Goal: Navigation & Orientation: Find specific page/section

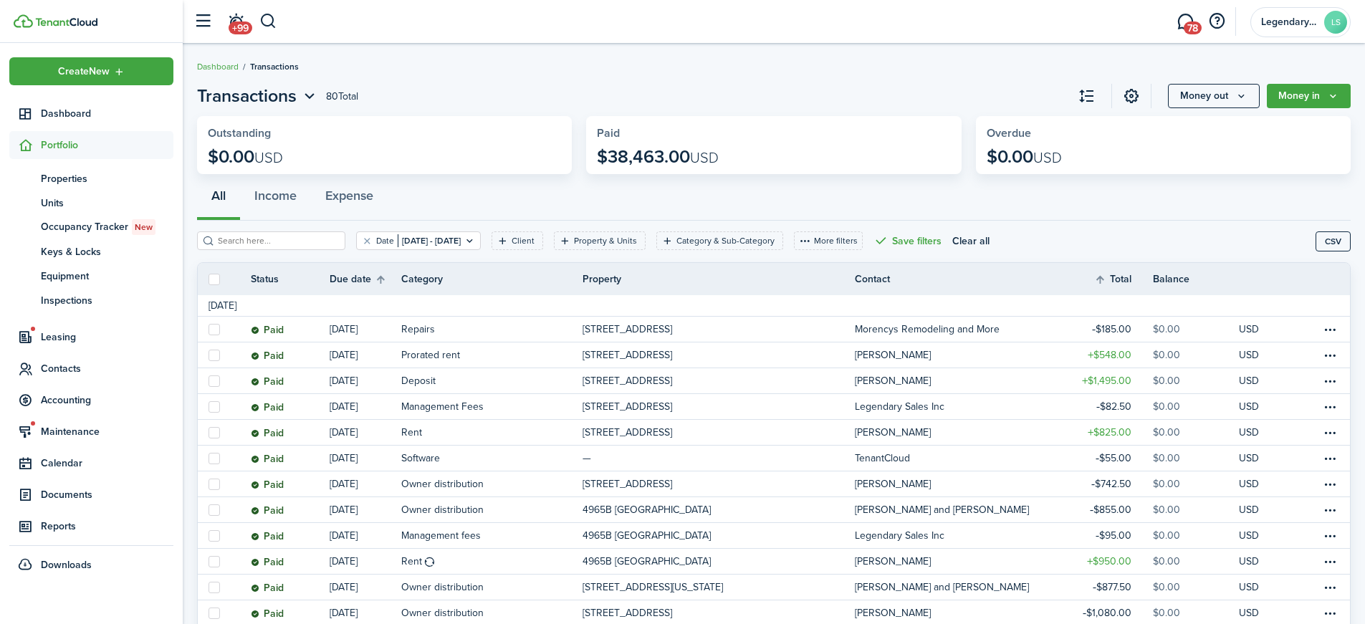
click at [61, 180] on span "Properties" at bounding box center [107, 178] width 133 height 15
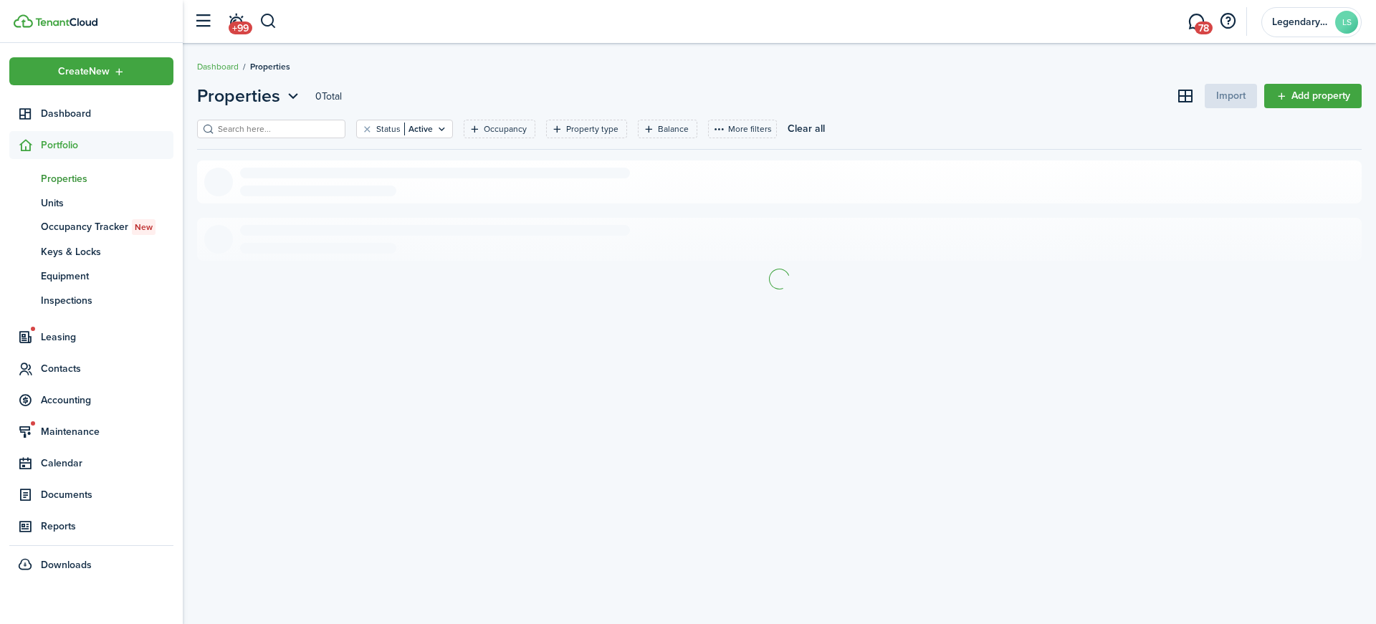
click at [277, 126] on input "search" at bounding box center [277, 130] width 126 height 14
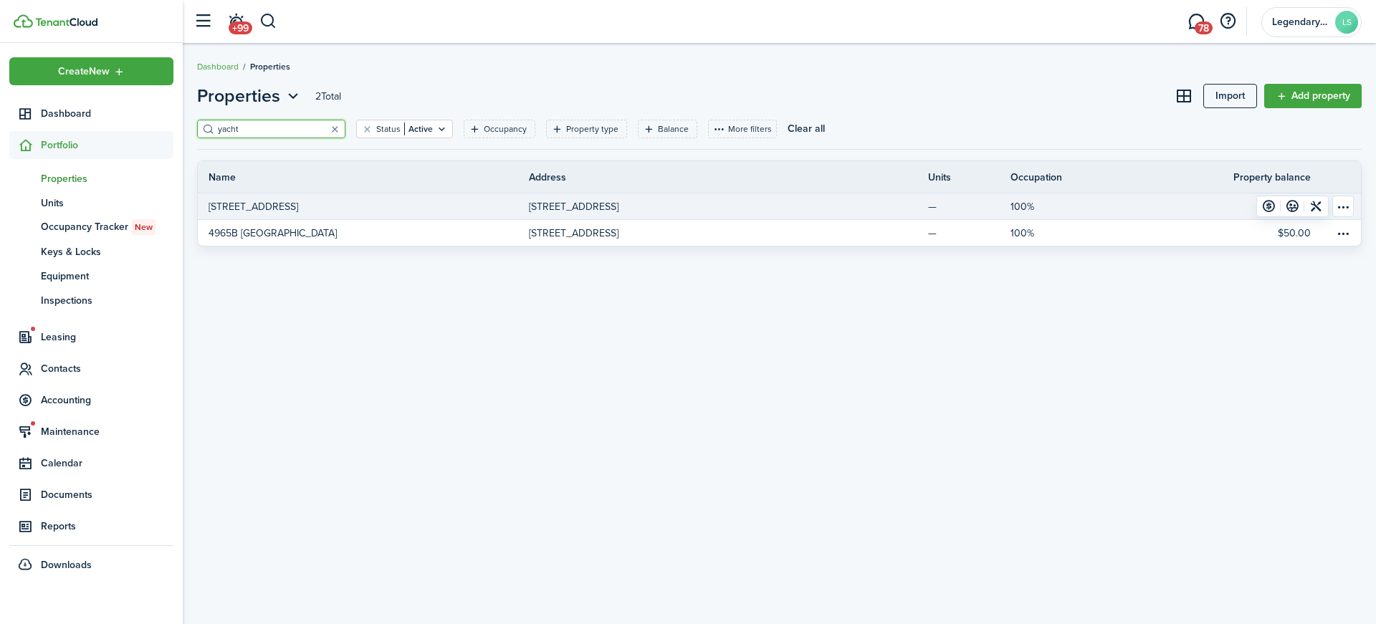
type input "yacht"
click at [298, 207] on p "[STREET_ADDRESS]" at bounding box center [254, 206] width 90 height 15
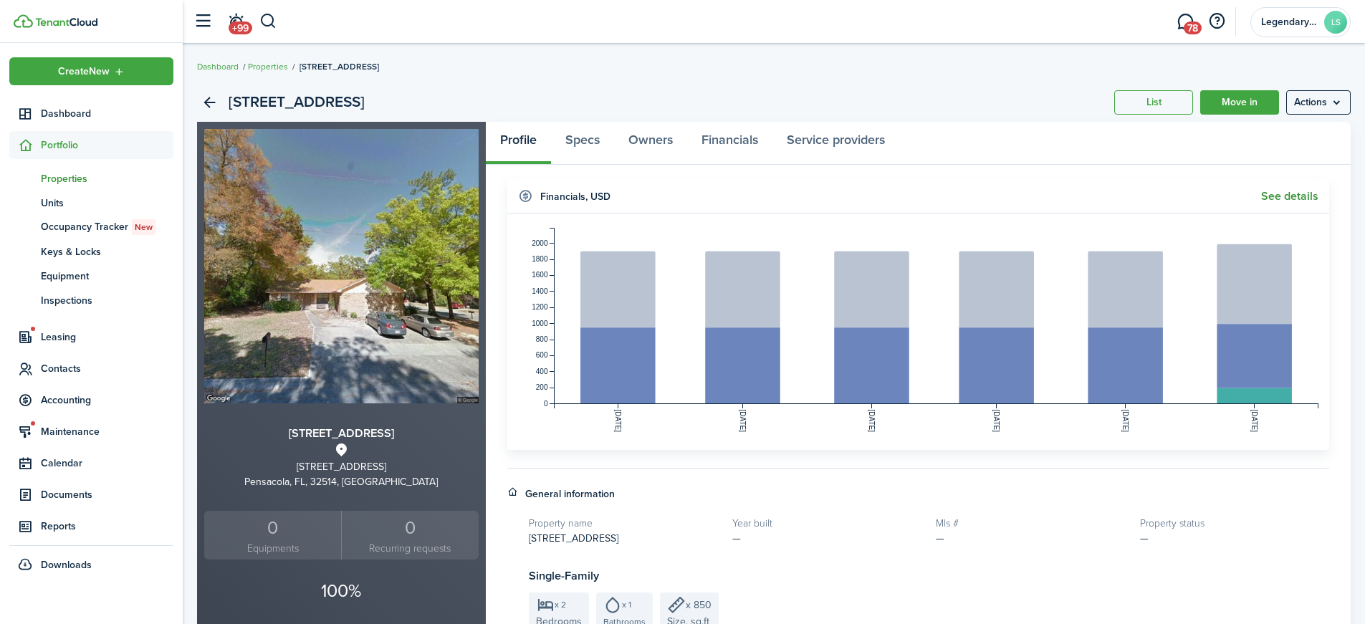
click at [1289, 197] on link "See details" at bounding box center [1289, 196] width 57 height 13
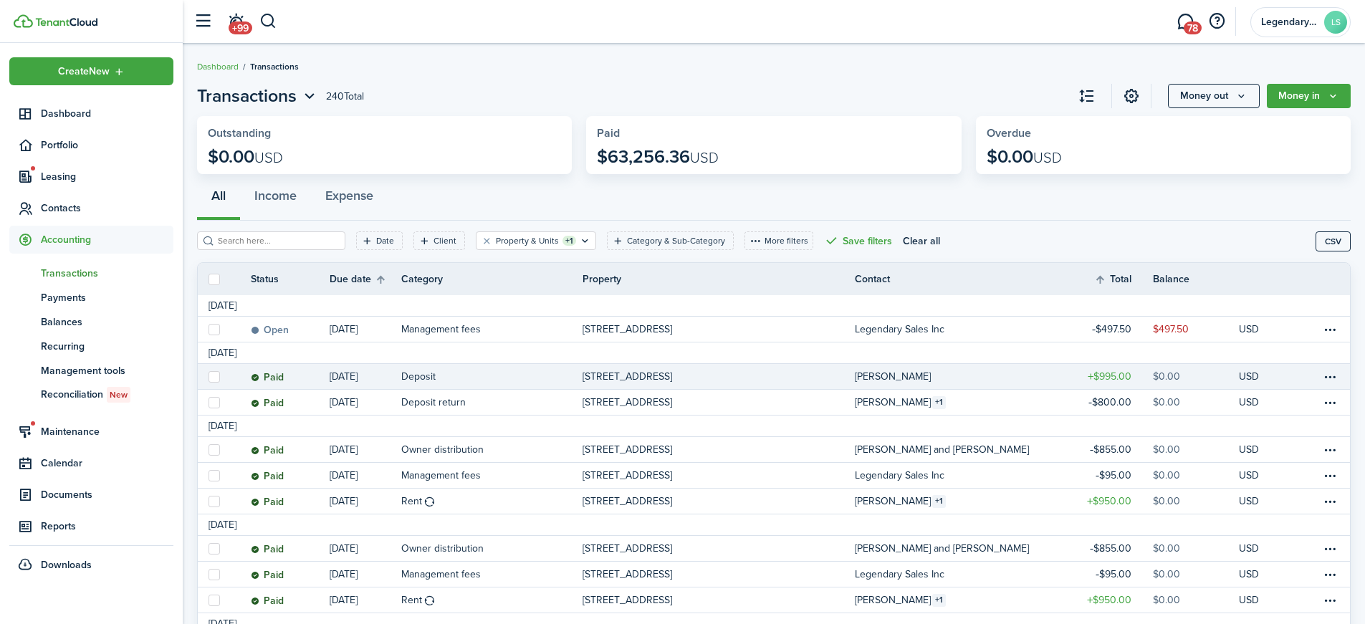
click at [911, 375] on table-profile-info-text "[PERSON_NAME]" at bounding box center [893, 376] width 76 height 11
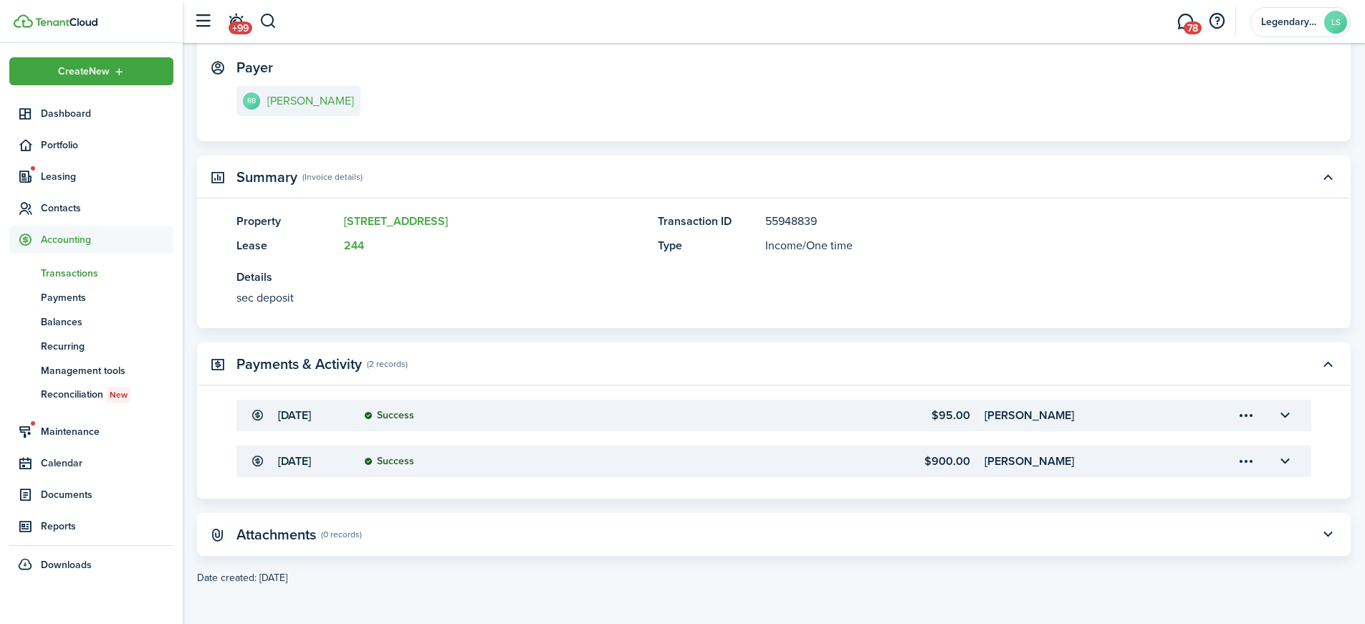
scroll to position [226, 0]
click at [924, 531] on panel-main-header "Attachments (0 records)" at bounding box center [774, 533] width 1154 height 43
click at [1329, 538] on button "button" at bounding box center [1328, 534] width 24 height 24
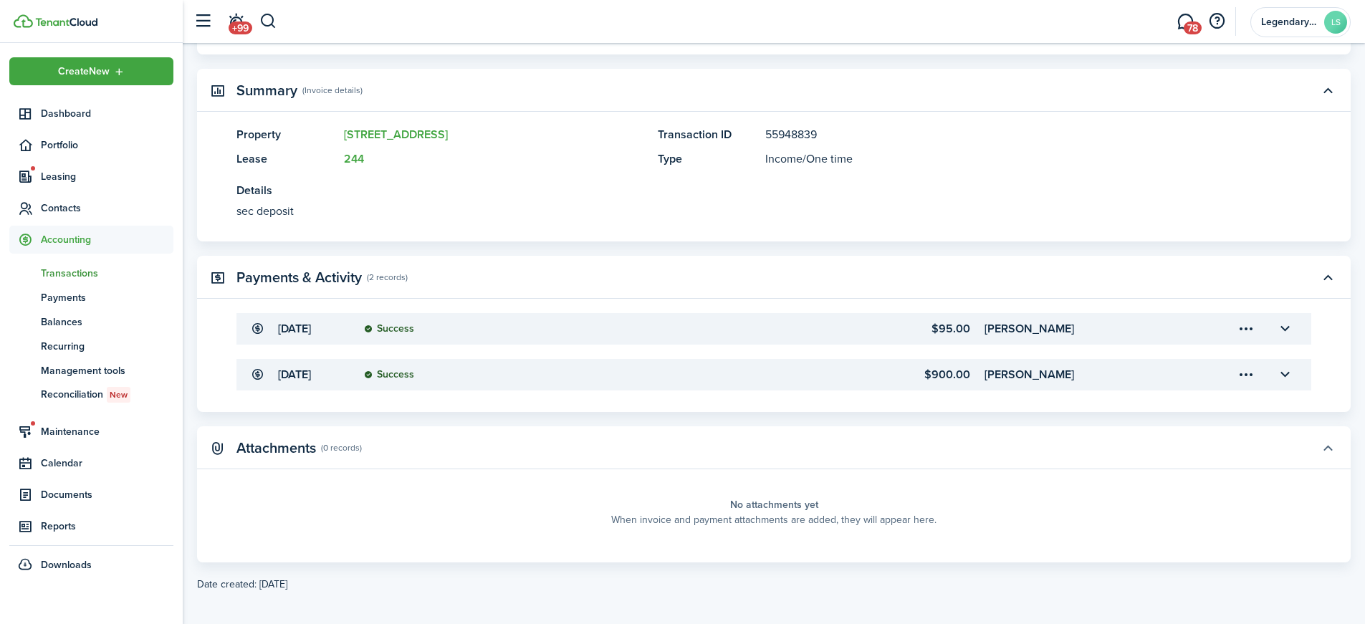
scroll to position [320, 0]
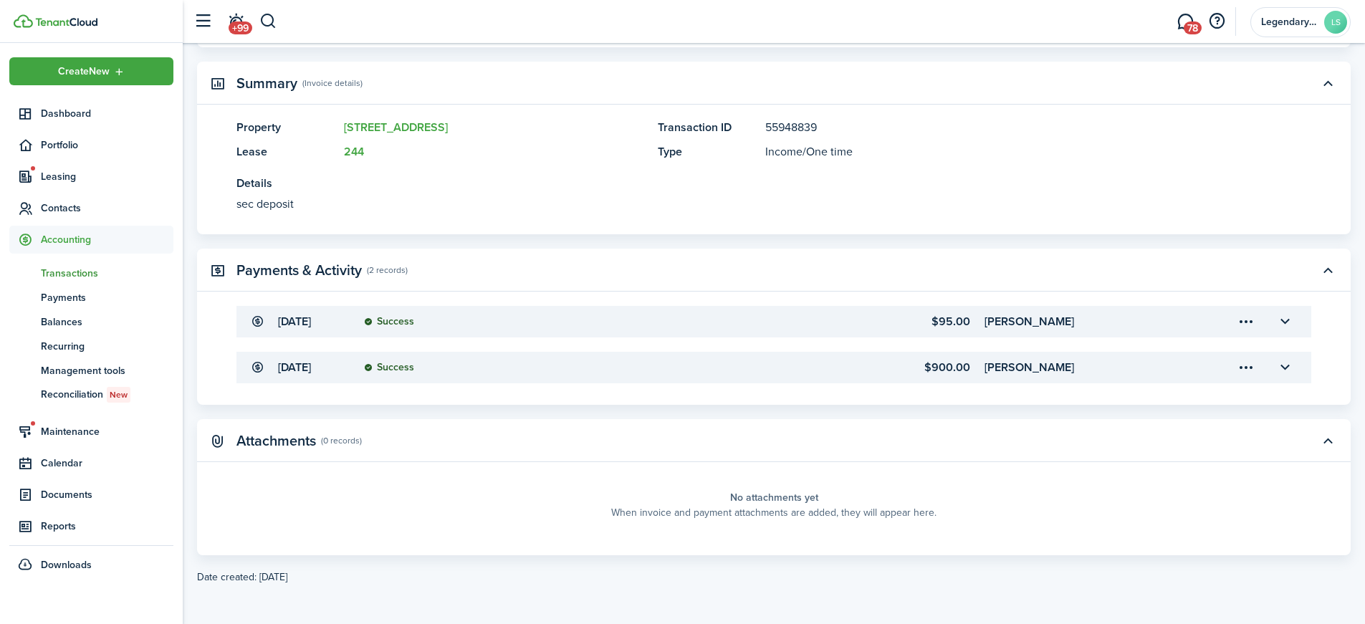
click at [268, 206] on panel-main-description "sec deposit" at bounding box center [752, 204] width 1032 height 17
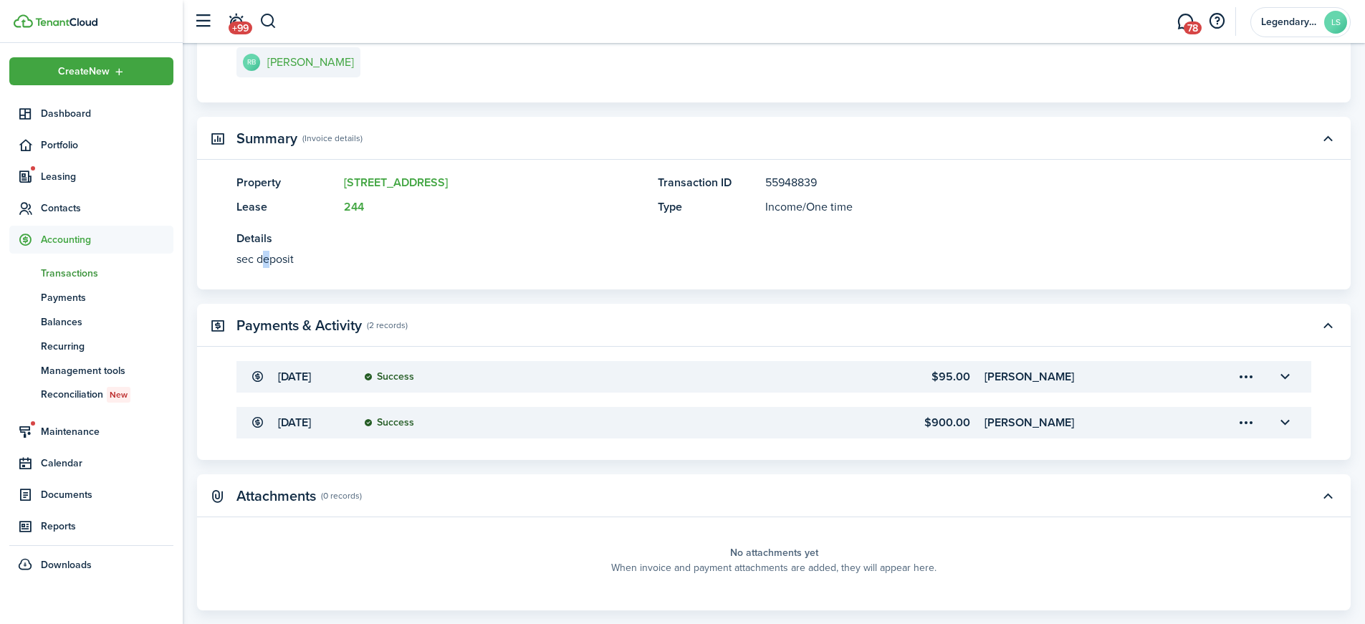
scroll to position [176, 0]
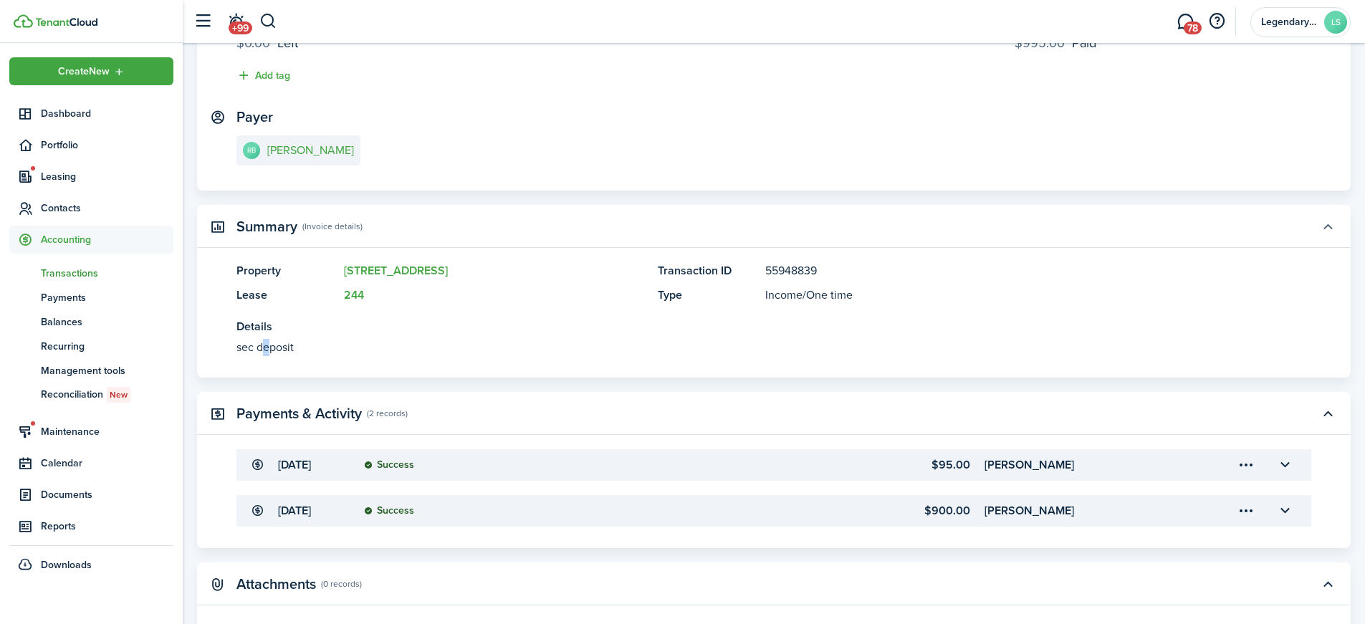
click at [1329, 226] on button "button" at bounding box center [1328, 226] width 24 height 24
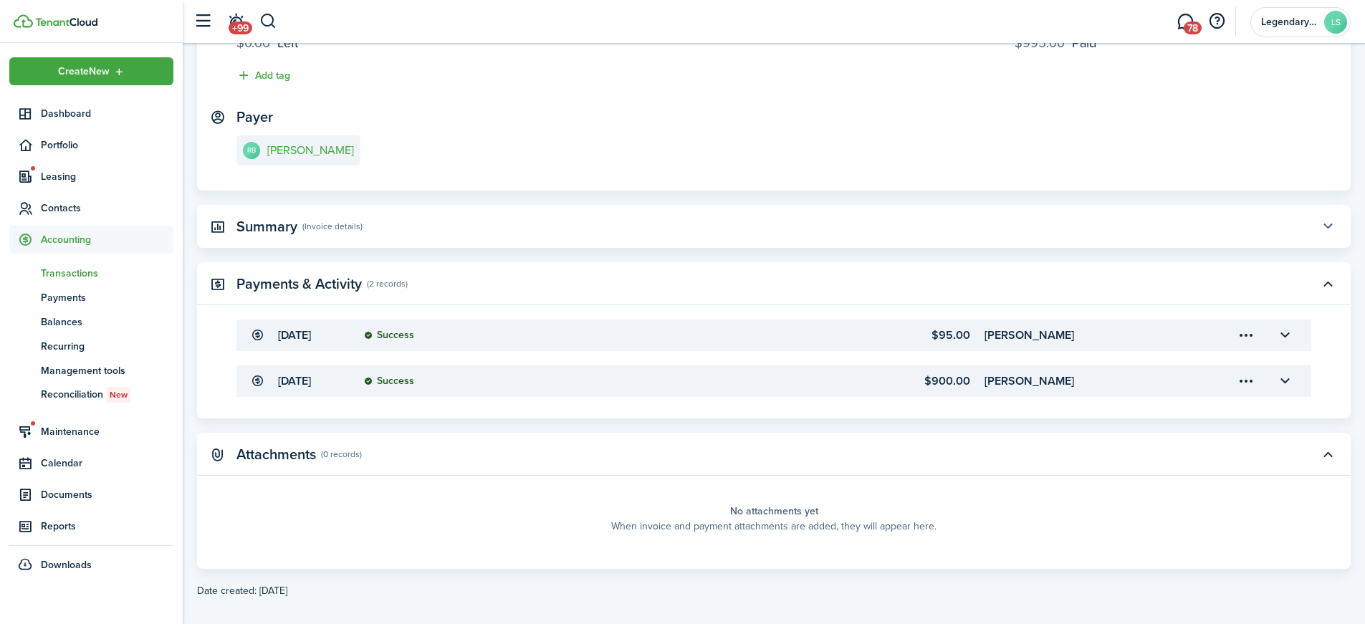
click at [1329, 226] on button "button" at bounding box center [1328, 226] width 24 height 24
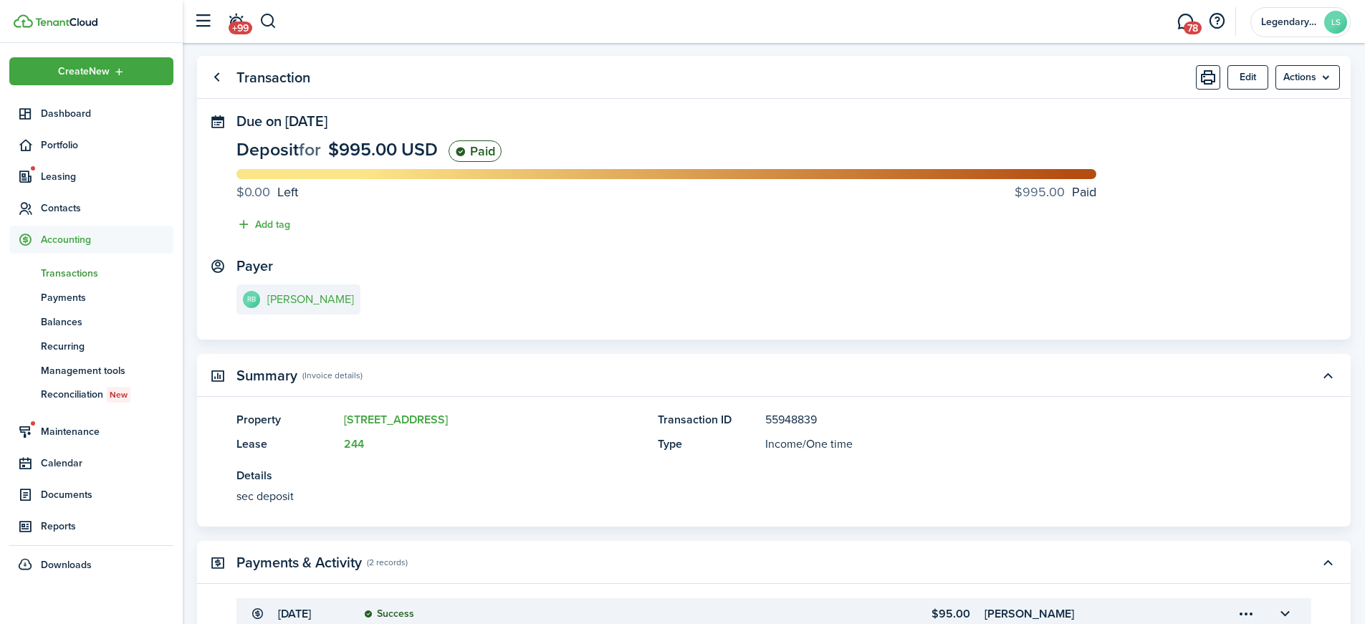
scroll to position [0, 0]
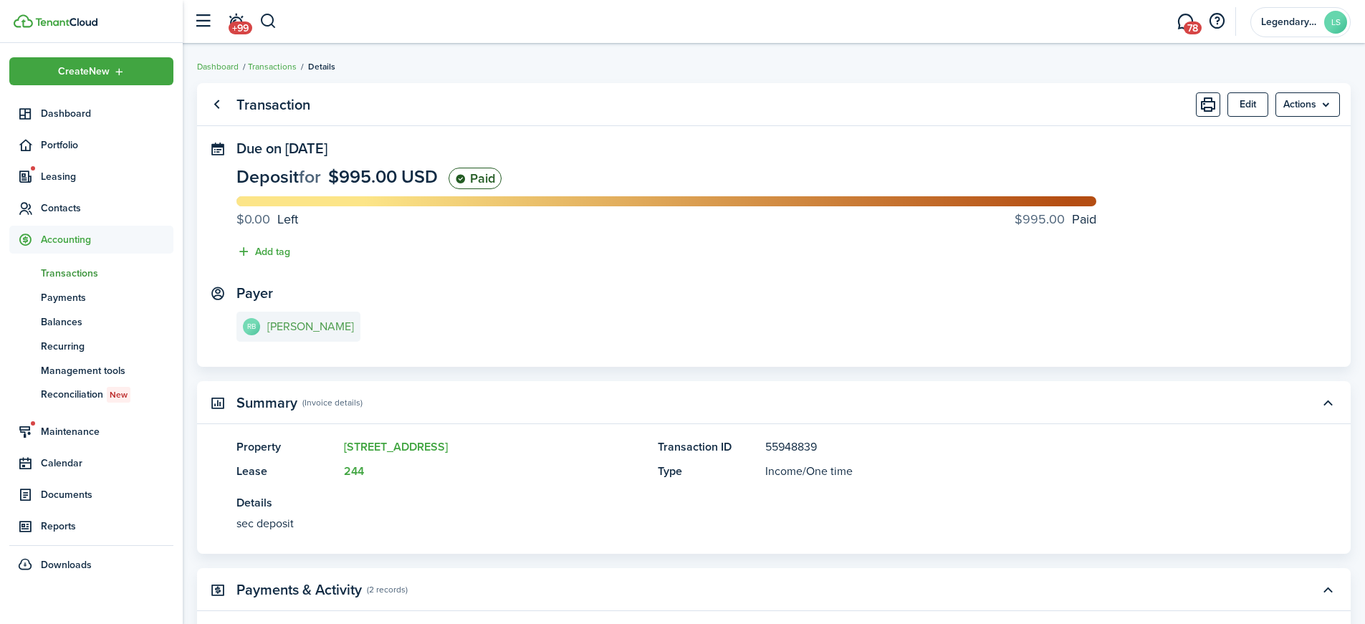
click at [315, 328] on e-details-info-title "[PERSON_NAME]" at bounding box center [310, 326] width 87 height 13
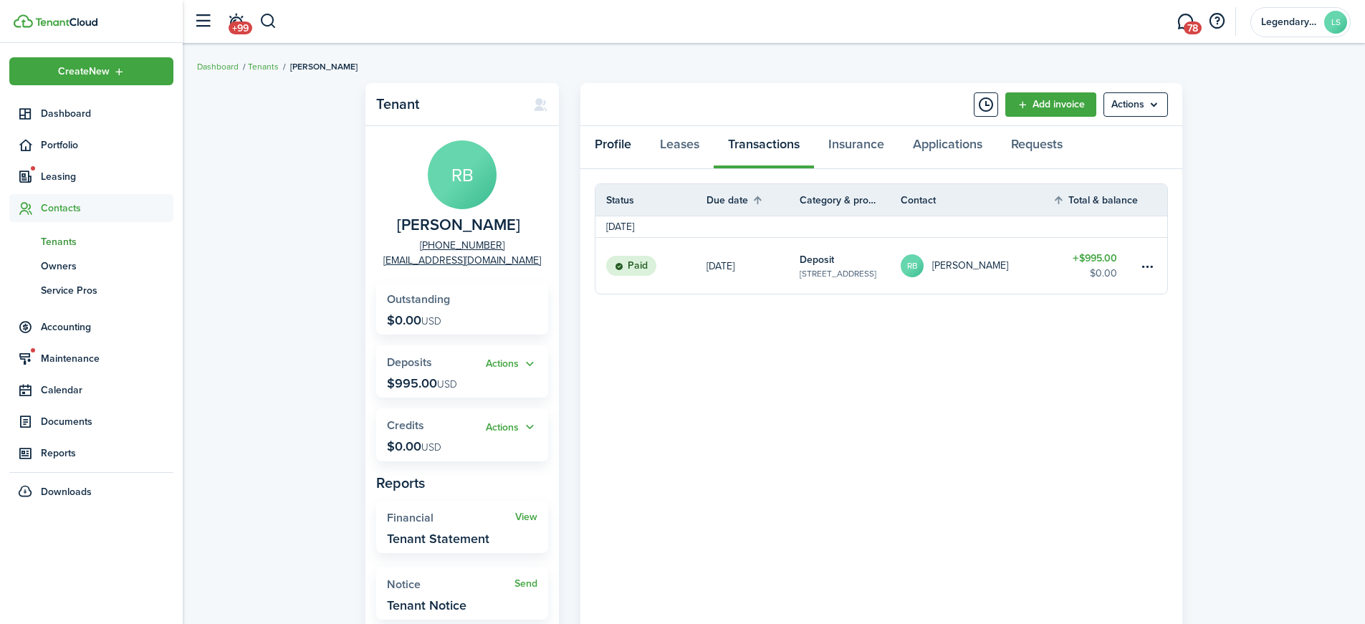
click at [623, 147] on link "Profile" at bounding box center [612, 147] width 65 height 43
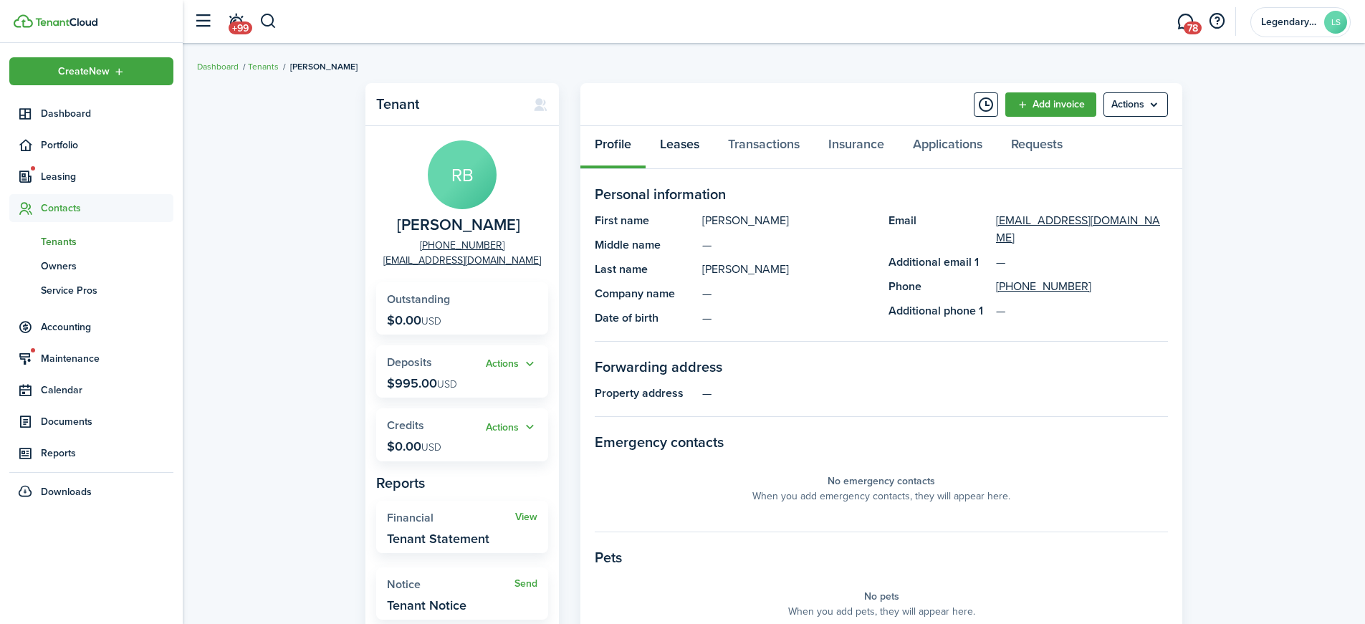
click at [680, 144] on link "Leases" at bounding box center [680, 147] width 68 height 43
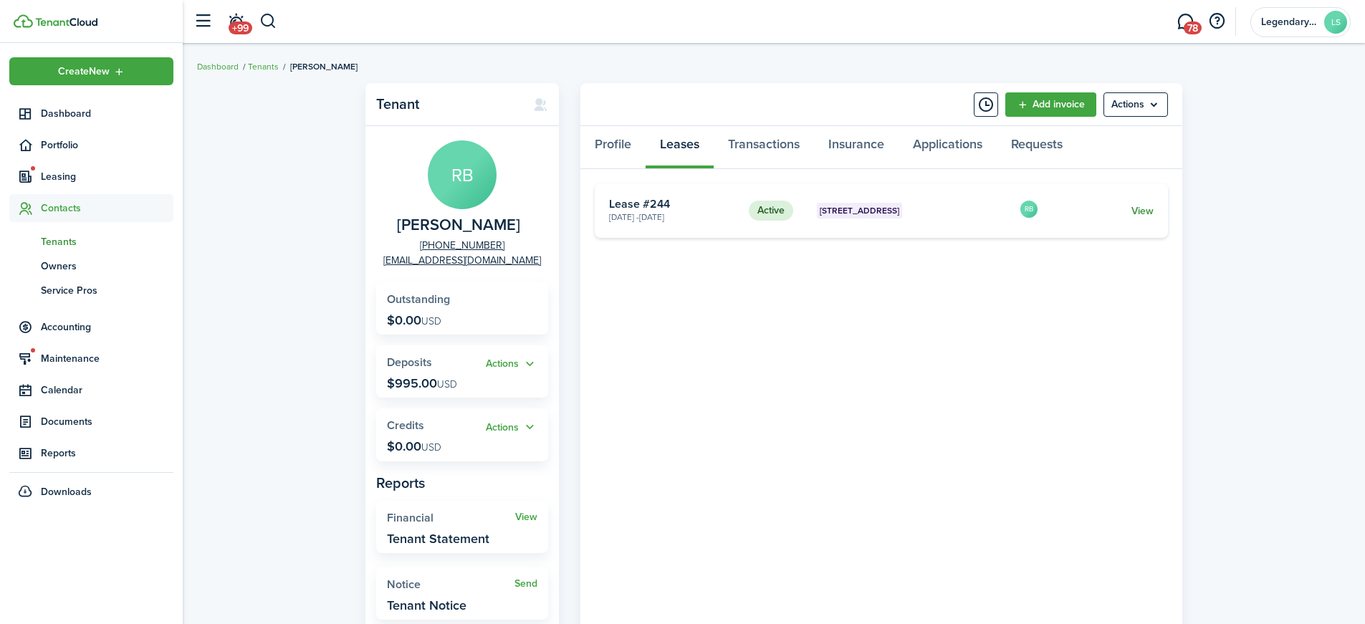
click at [1139, 216] on link "View" at bounding box center [1143, 211] width 22 height 15
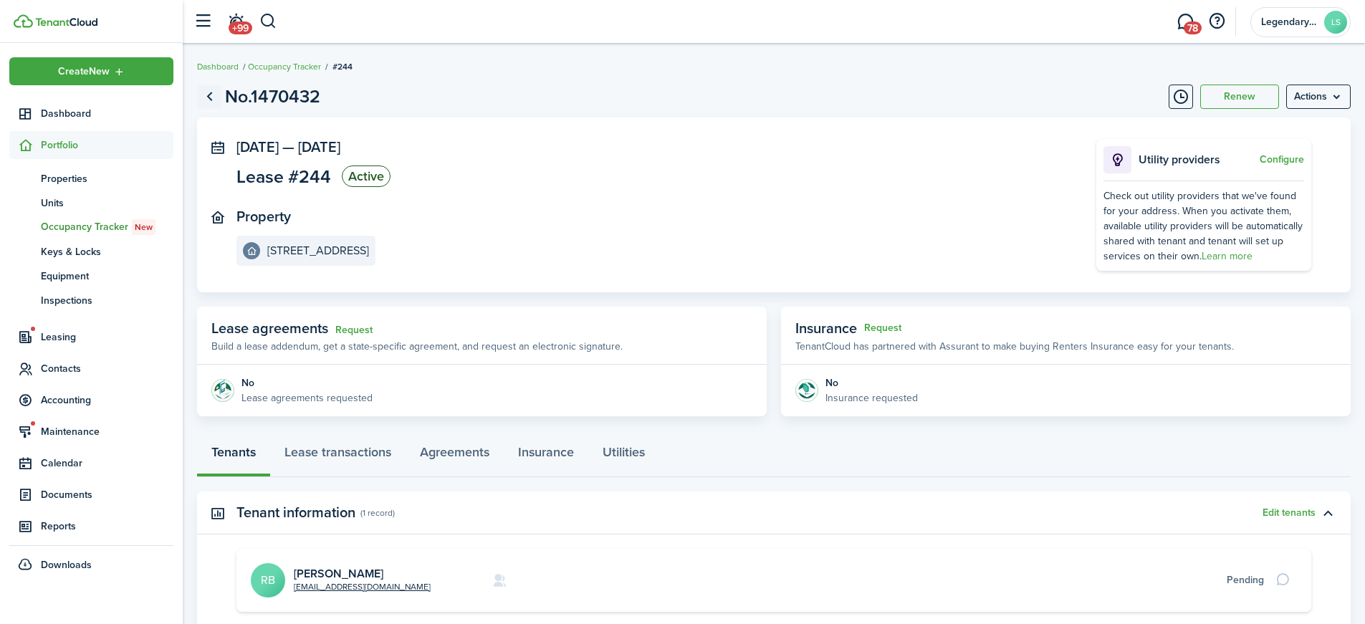
click at [211, 100] on link "Go back" at bounding box center [209, 97] width 24 height 24
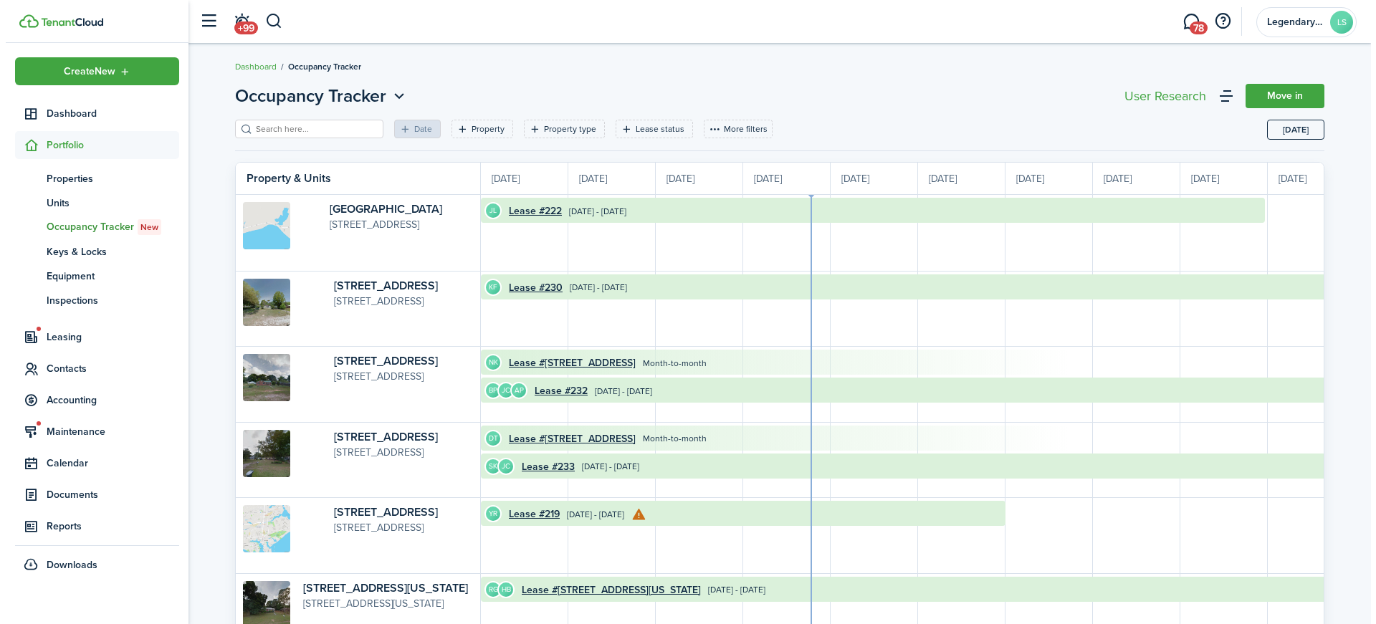
scroll to position [0, 262]
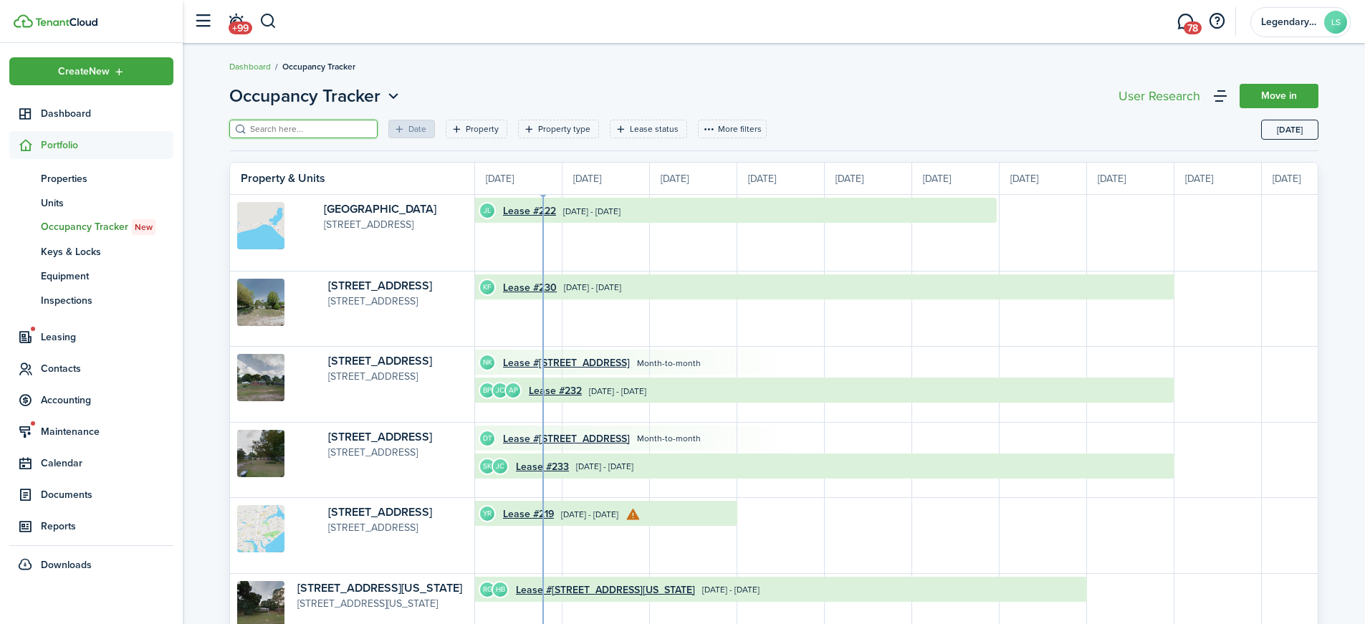
click at [280, 123] on input "search" at bounding box center [310, 130] width 126 height 14
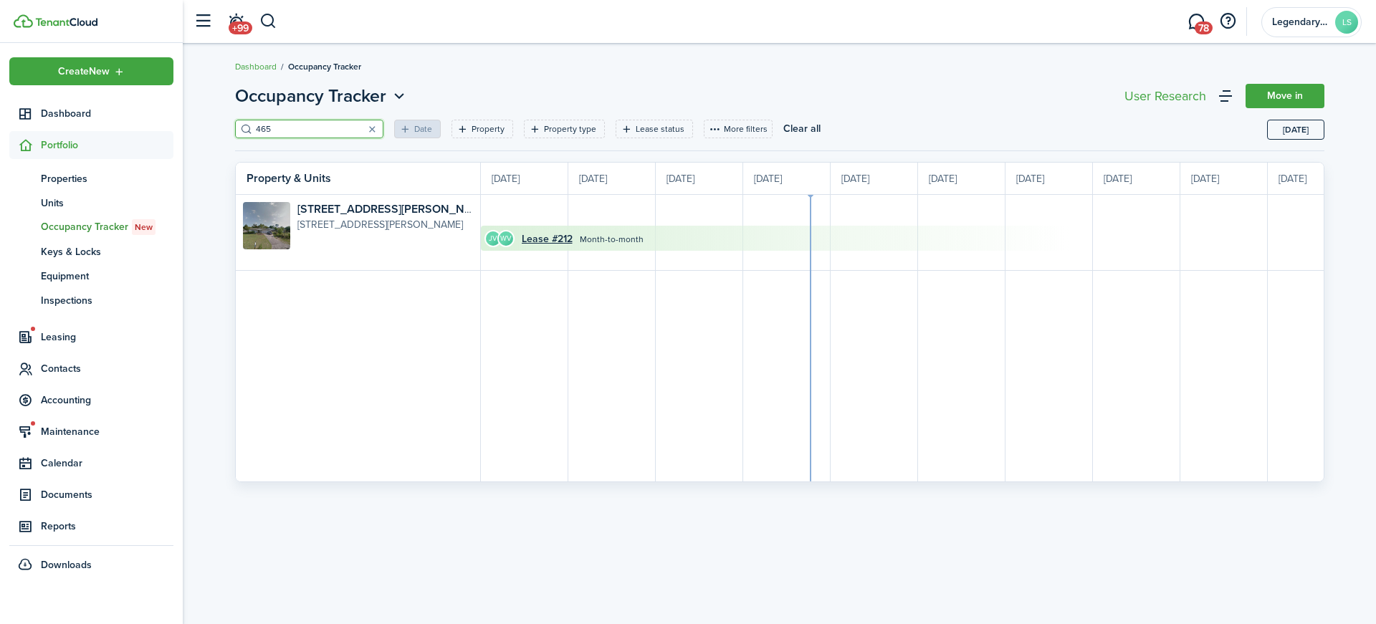
scroll to position [0, 262]
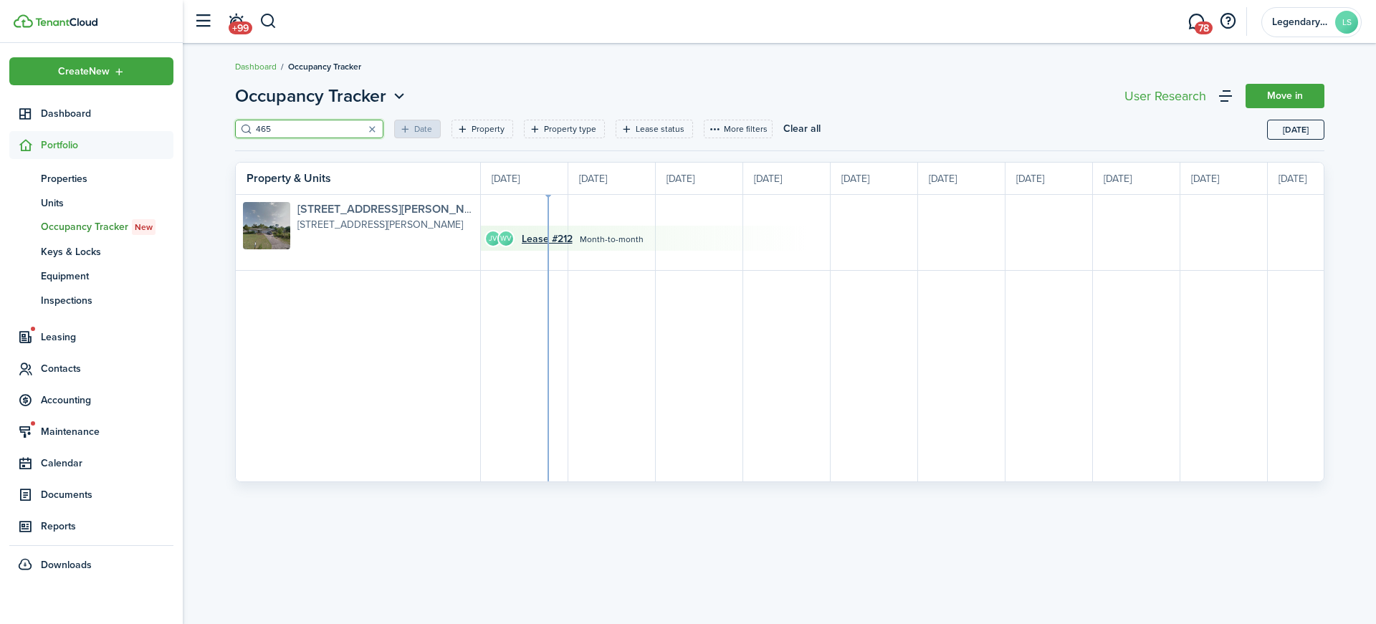
type input "465"
click at [365, 210] on link "[STREET_ADDRESS][PERSON_NAME]" at bounding box center [393, 209] width 193 height 16
